Goal: Task Accomplishment & Management: Manage account settings

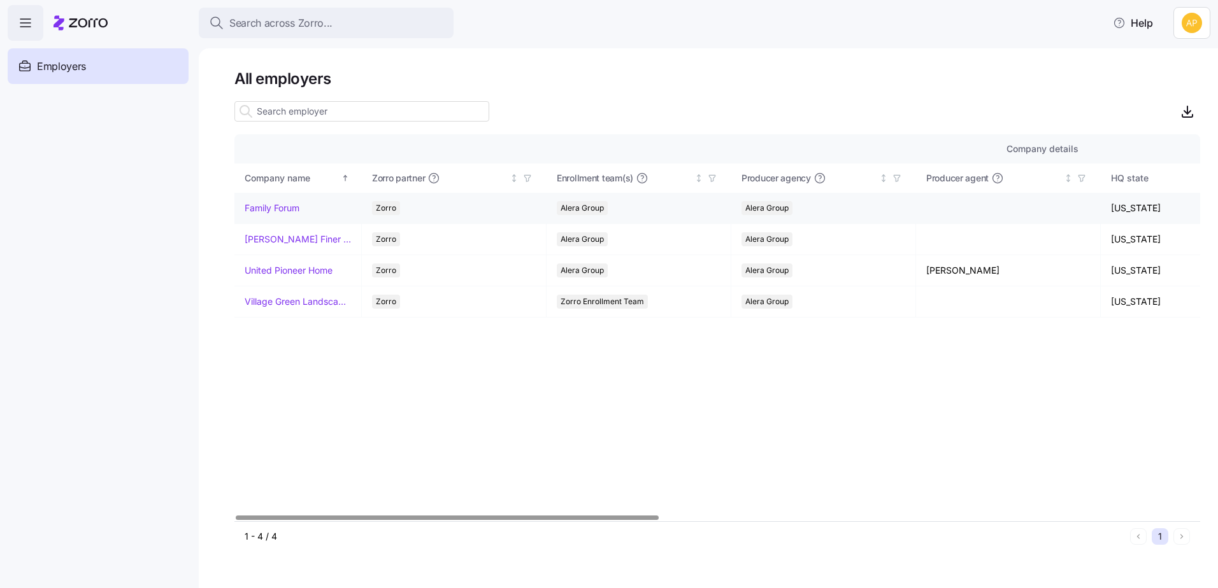
drag, startPoint x: 0, startPoint y: 0, endPoint x: 284, endPoint y: 209, distance: 352.5
click at [284, 209] on link "Family Forum" at bounding box center [272, 208] width 55 height 13
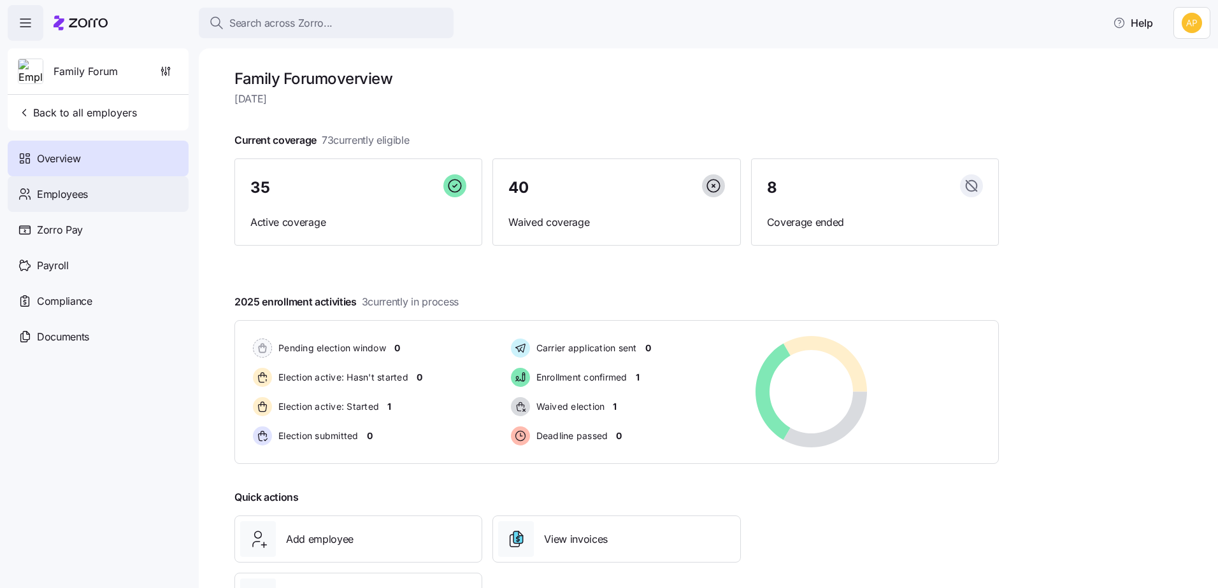
click at [41, 195] on span "Employees" at bounding box center [62, 195] width 51 height 16
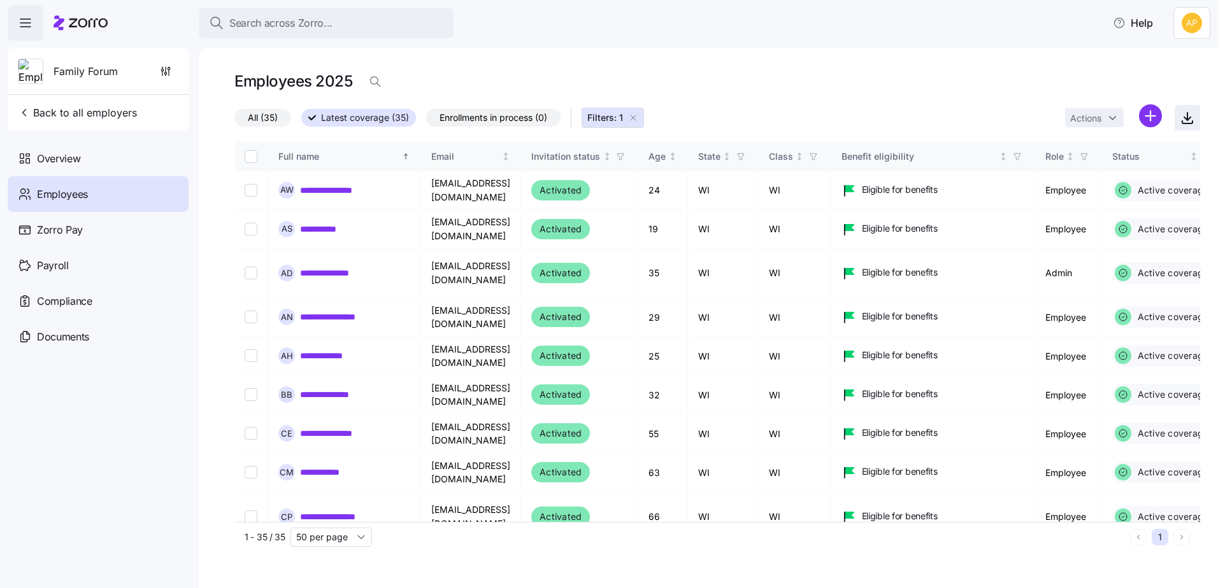
click at [1185, 121] on icon "button" at bounding box center [1186, 117] width 15 height 15
click at [846, 45] on main "**********" at bounding box center [609, 290] width 1218 height 581
click at [104, 113] on span "Back to all employers" at bounding box center [77, 112] width 119 height 15
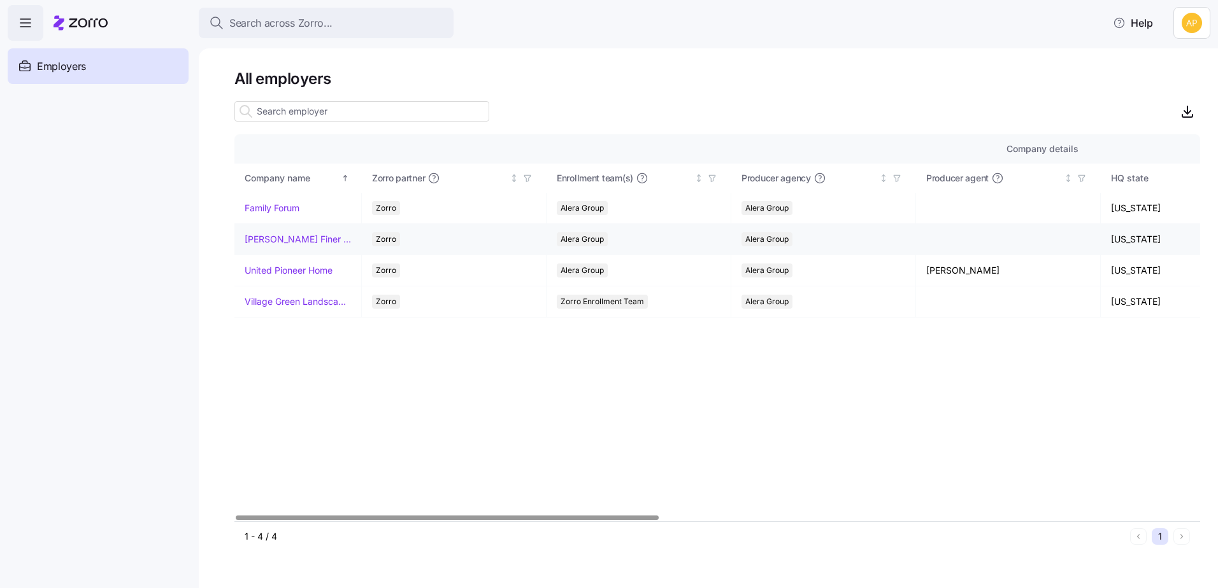
click at [299, 245] on link "[PERSON_NAME] Finer Meats" at bounding box center [298, 239] width 106 height 13
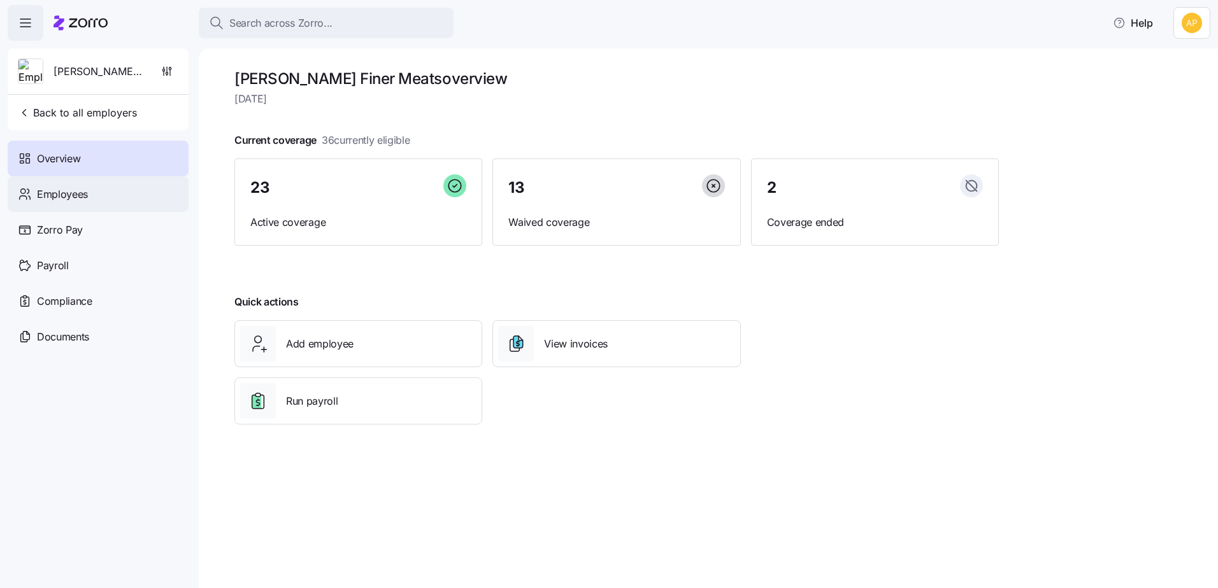
click at [43, 196] on span "Employees" at bounding box center [62, 195] width 51 height 16
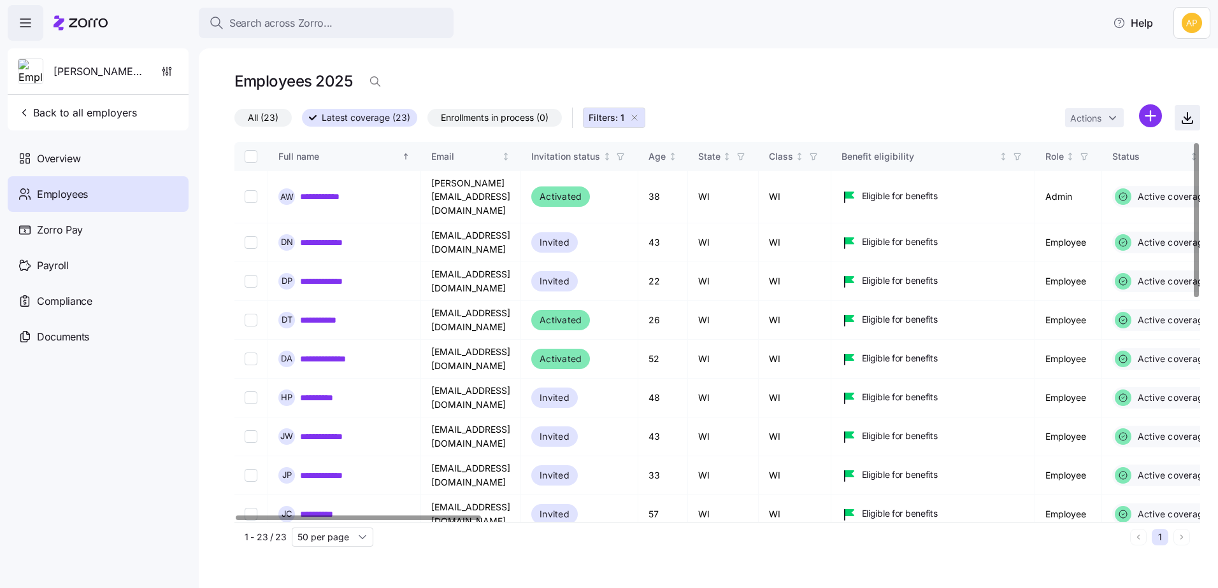
click at [1184, 115] on icon "button" at bounding box center [1186, 117] width 15 height 15
